Goal: Task Accomplishment & Management: Use online tool/utility

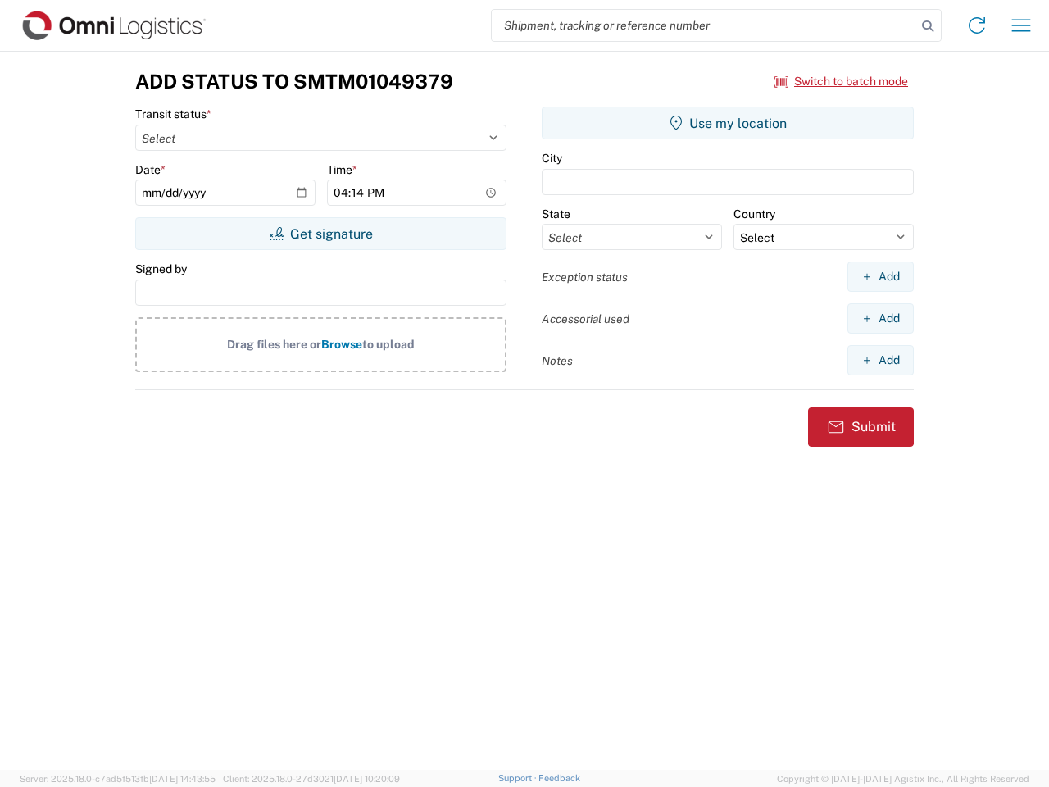
click at [704, 25] on input "search" at bounding box center [704, 25] width 424 height 31
click at [928, 26] on icon at bounding box center [927, 26] width 23 height 23
click at [977, 25] on icon at bounding box center [977, 25] width 26 height 26
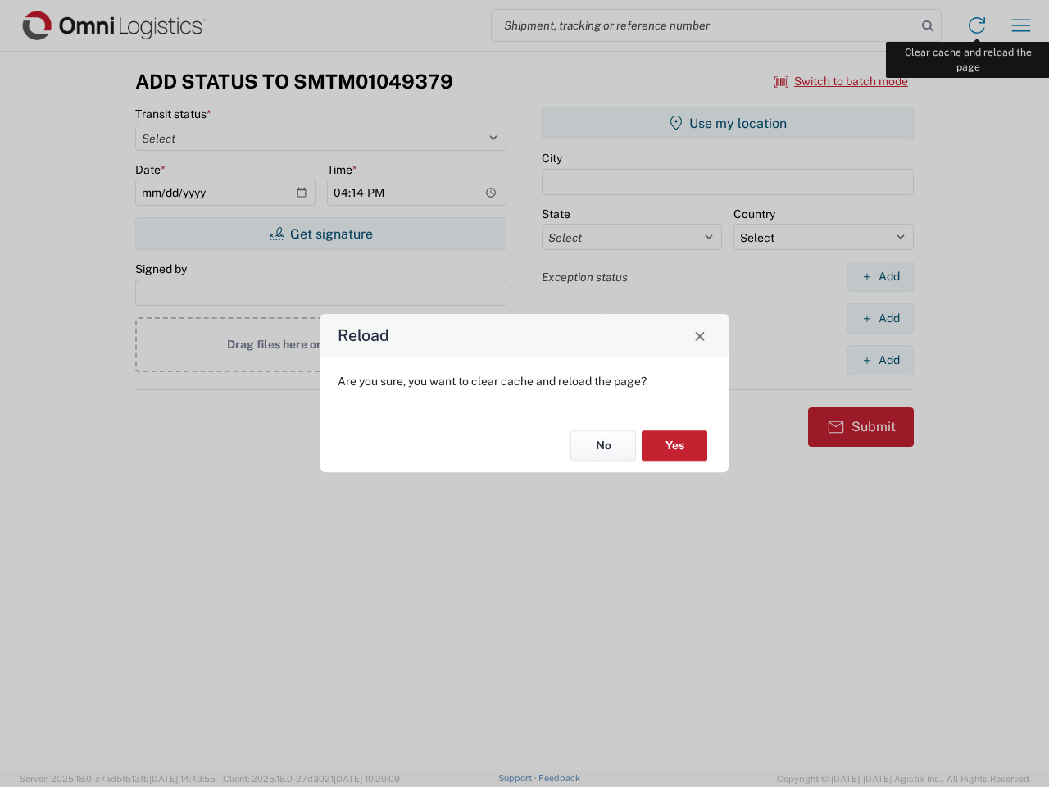
click at [1021, 25] on div "Reload Are you sure, you want to clear cache and reload the page? No Yes" at bounding box center [524, 393] width 1049 height 787
click at [842, 81] on div "Reload Are you sure, you want to clear cache and reload the page? No Yes" at bounding box center [524, 393] width 1049 height 787
click at [320, 234] on div "Reload Are you sure, you want to clear cache and reload the page? No Yes" at bounding box center [524, 393] width 1049 height 787
click at [728, 123] on div "Reload Are you sure, you want to clear cache and reload the page? No Yes" at bounding box center [524, 393] width 1049 height 787
click at [880, 276] on div "Reload Are you sure, you want to clear cache and reload the page? No Yes" at bounding box center [524, 393] width 1049 height 787
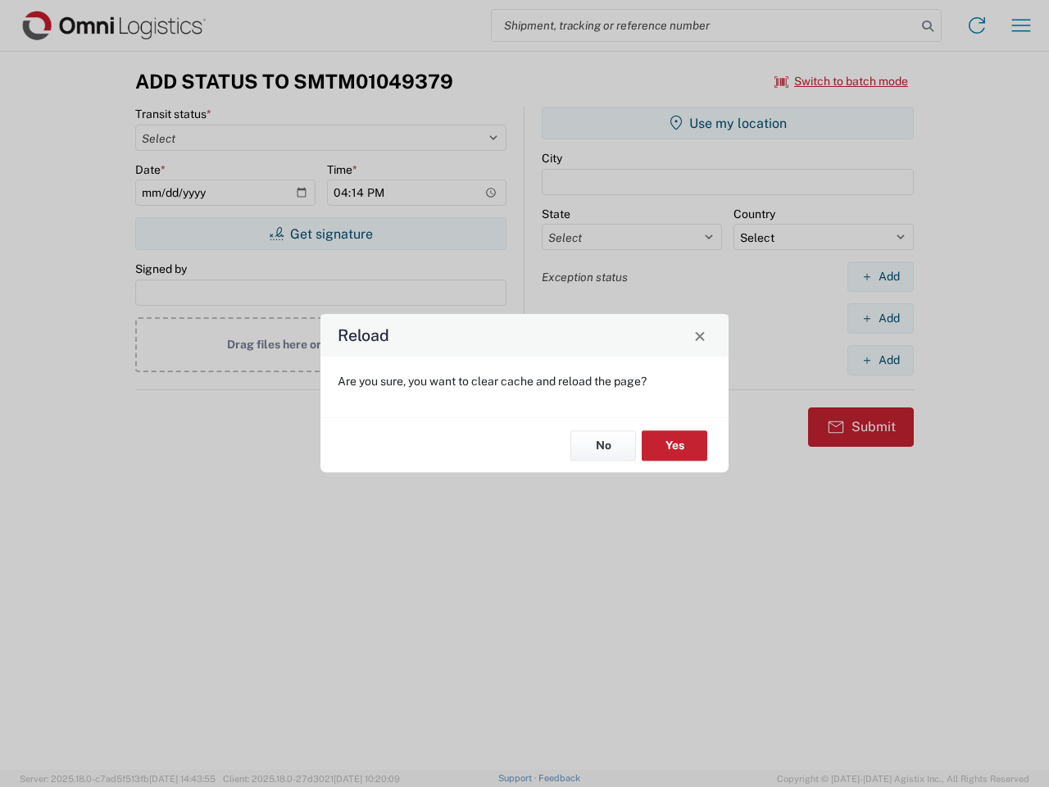
click at [880, 318] on div "Reload Are you sure, you want to clear cache and reload the page? No Yes" at bounding box center [524, 393] width 1049 height 787
click at [880, 360] on div "Reload Are you sure, you want to clear cache and reload the page? No Yes" at bounding box center [524, 393] width 1049 height 787
